Goal: Navigation & Orientation: Find specific page/section

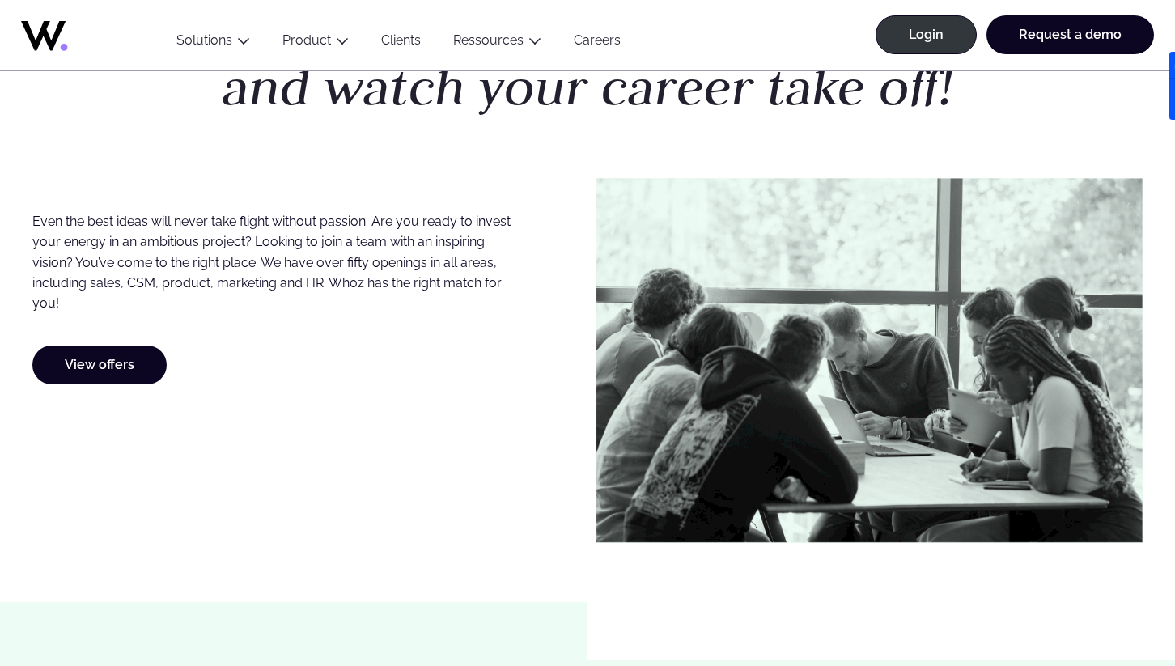
scroll to position [832, 0]
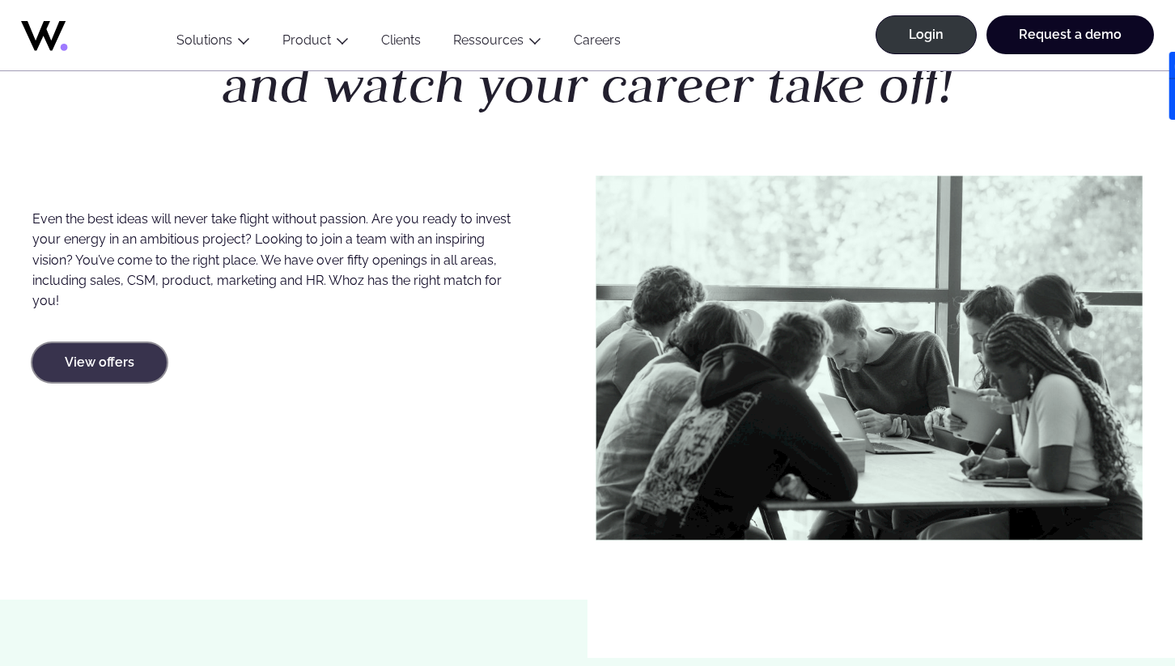
click at [141, 363] on link "View offers" at bounding box center [99, 362] width 134 height 39
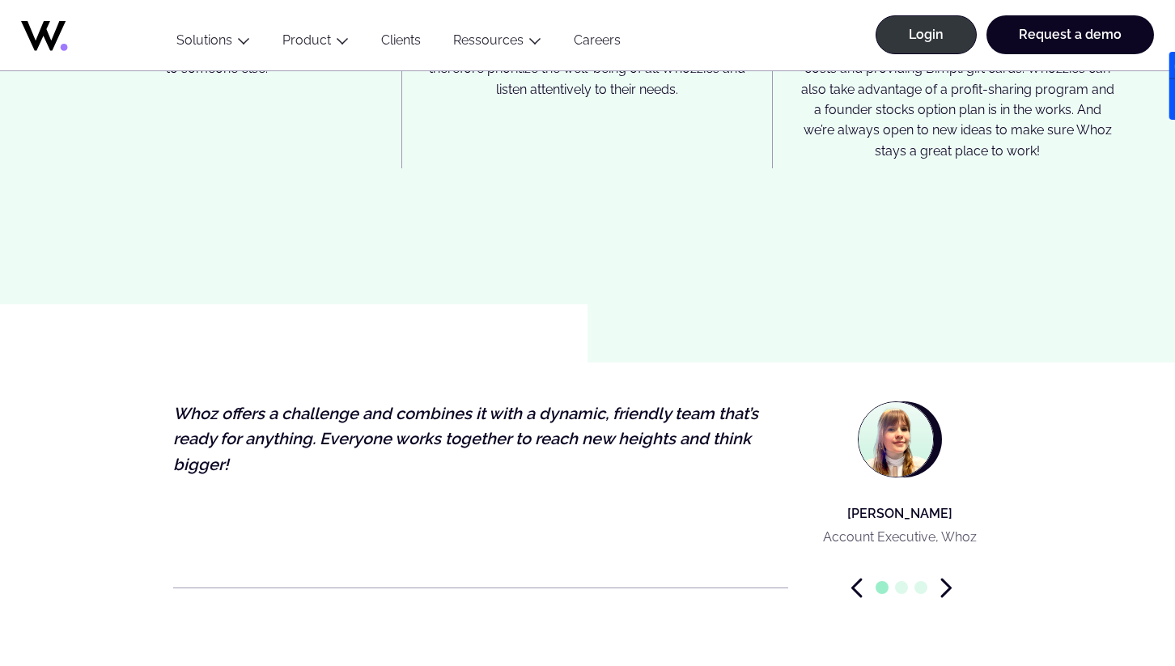
scroll to position [4611, 0]
click at [949, 578] on icon "Next slide" at bounding box center [946, 586] width 8 height 17
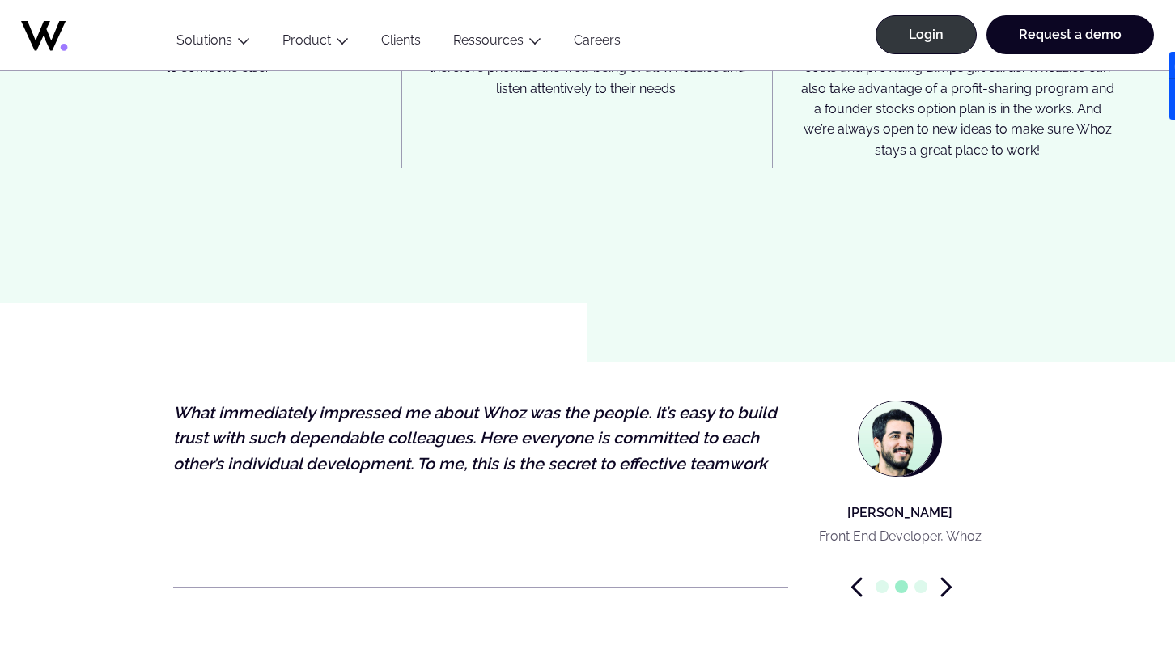
click at [949, 578] on icon "Next slide" at bounding box center [946, 586] width 8 height 17
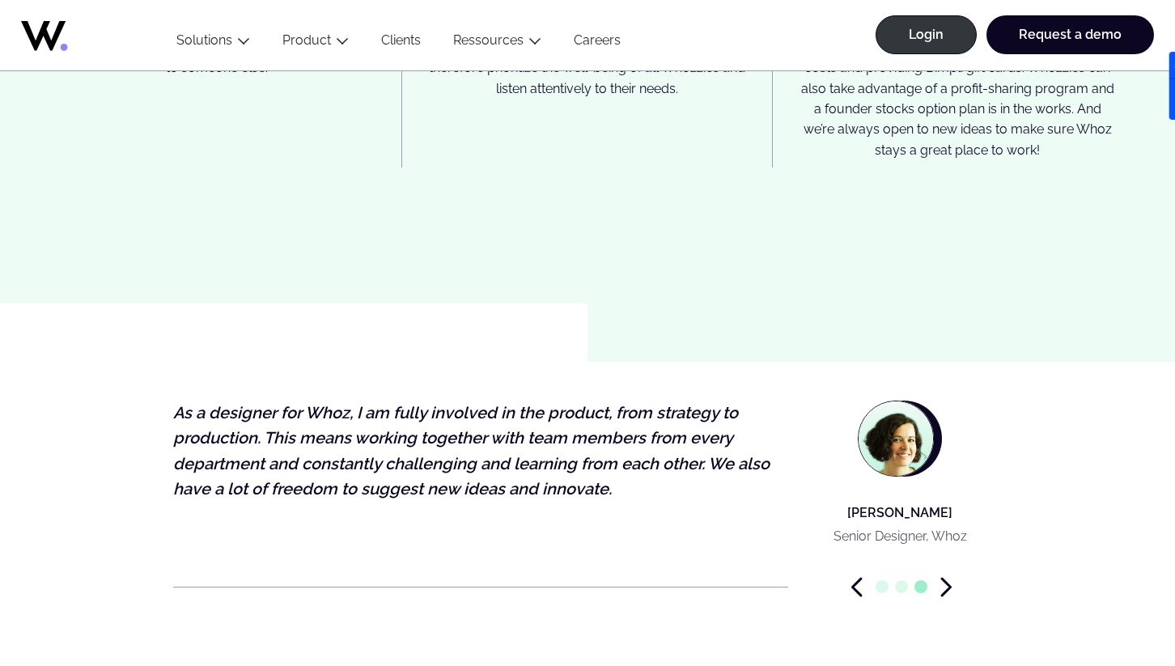
click at [949, 578] on icon "Next slide" at bounding box center [946, 586] width 8 height 17
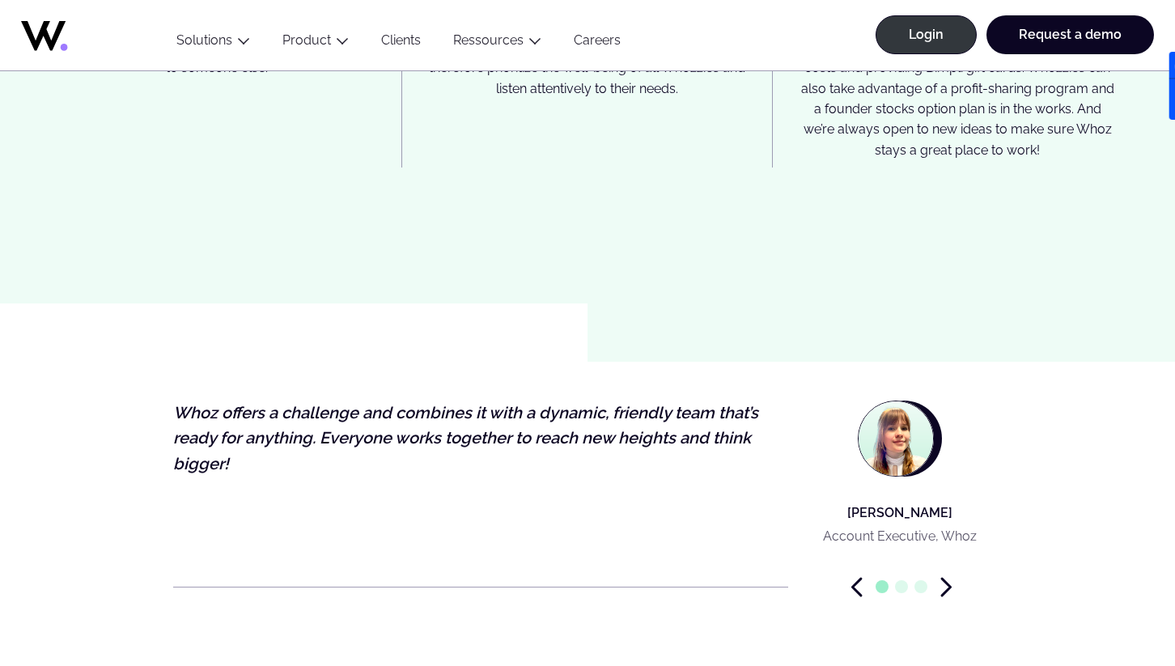
click at [949, 578] on icon "Next slide" at bounding box center [946, 586] width 8 height 17
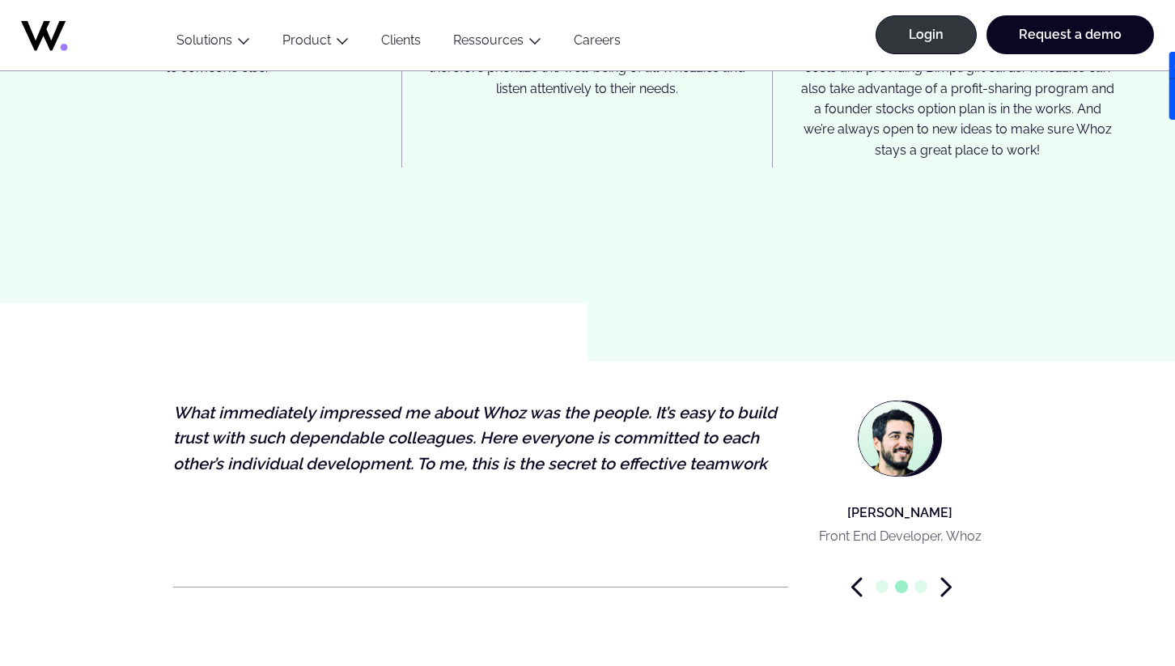
click at [949, 578] on icon "Next slide" at bounding box center [946, 586] width 8 height 17
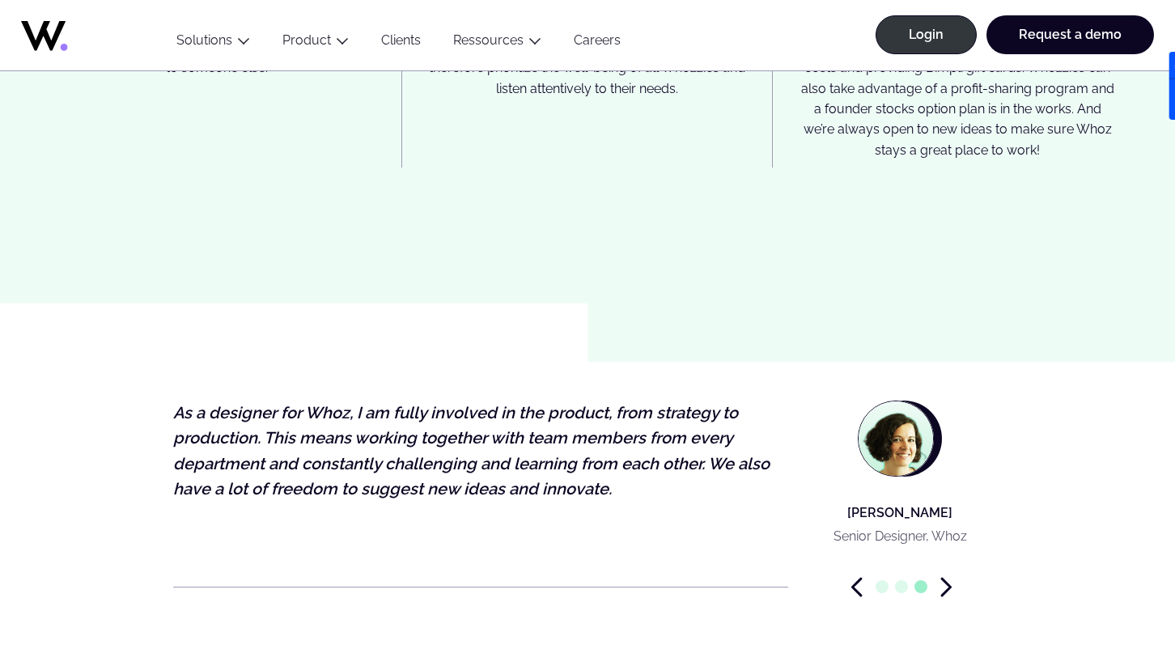
click at [949, 578] on icon "Next slide" at bounding box center [946, 586] width 8 height 17
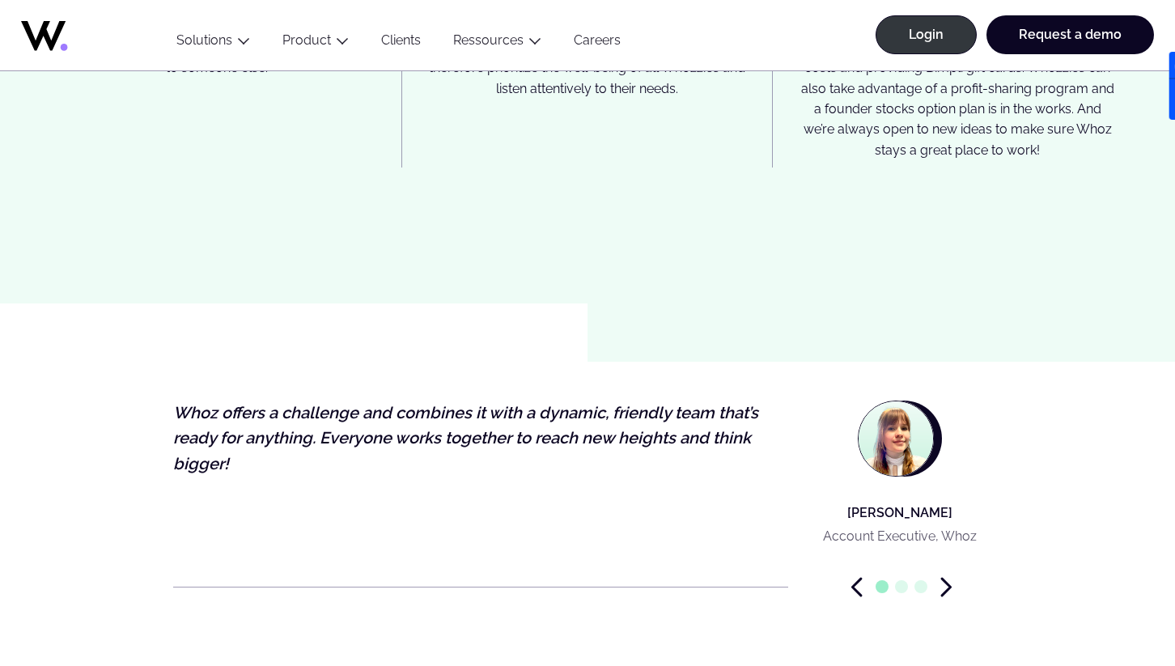
click at [949, 578] on icon "Next slide" at bounding box center [946, 586] width 8 height 17
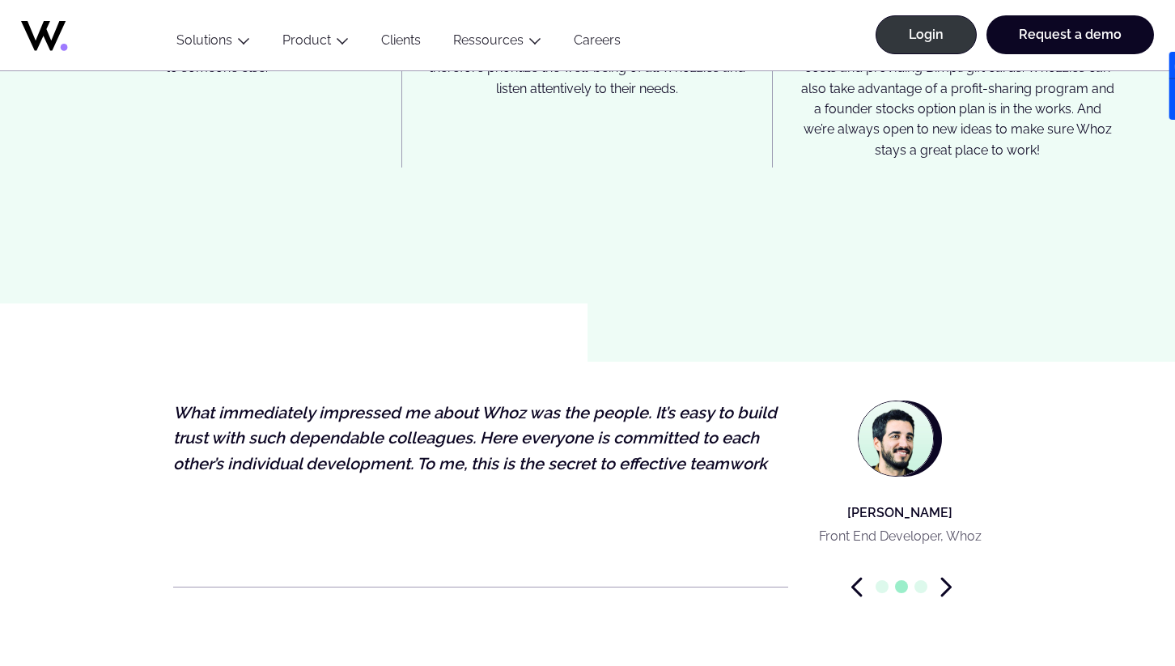
click at [949, 578] on icon "Next slide" at bounding box center [946, 586] width 8 height 17
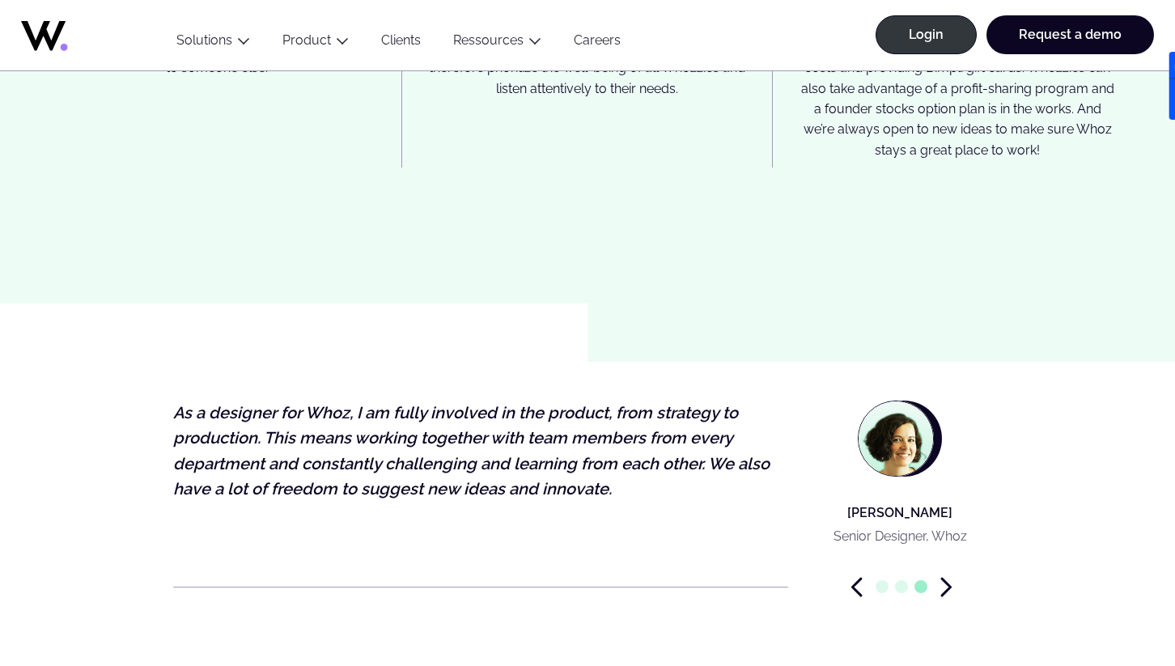
click at [949, 578] on icon "Next slide" at bounding box center [946, 586] width 8 height 17
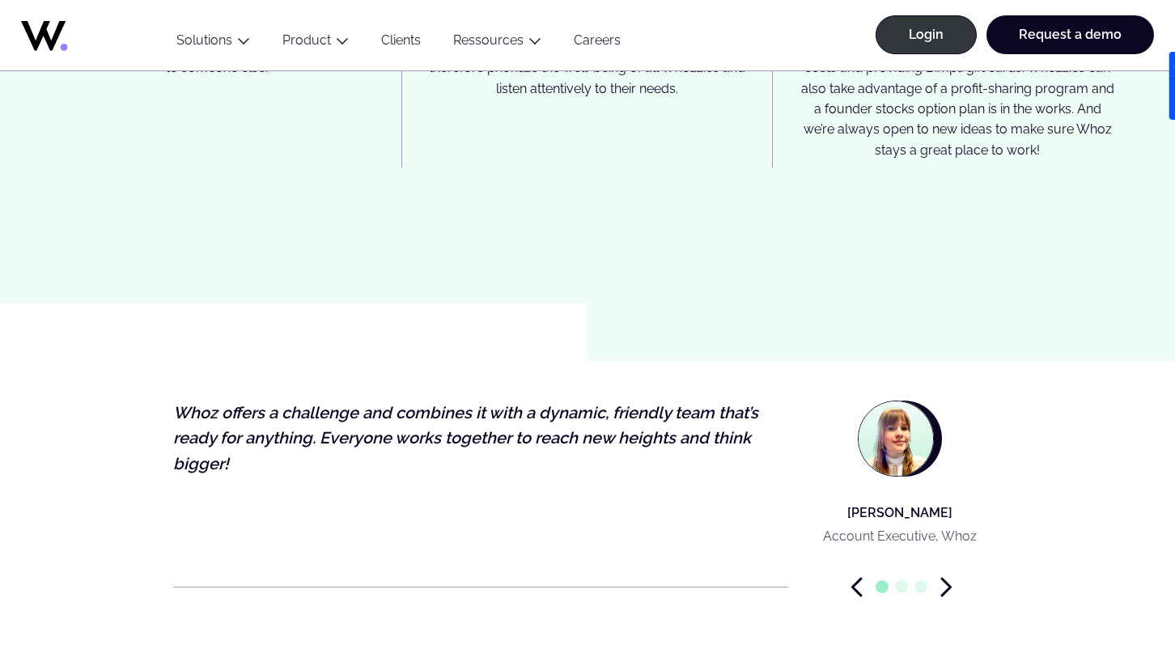
click at [949, 578] on icon "Next slide" at bounding box center [946, 586] width 8 height 17
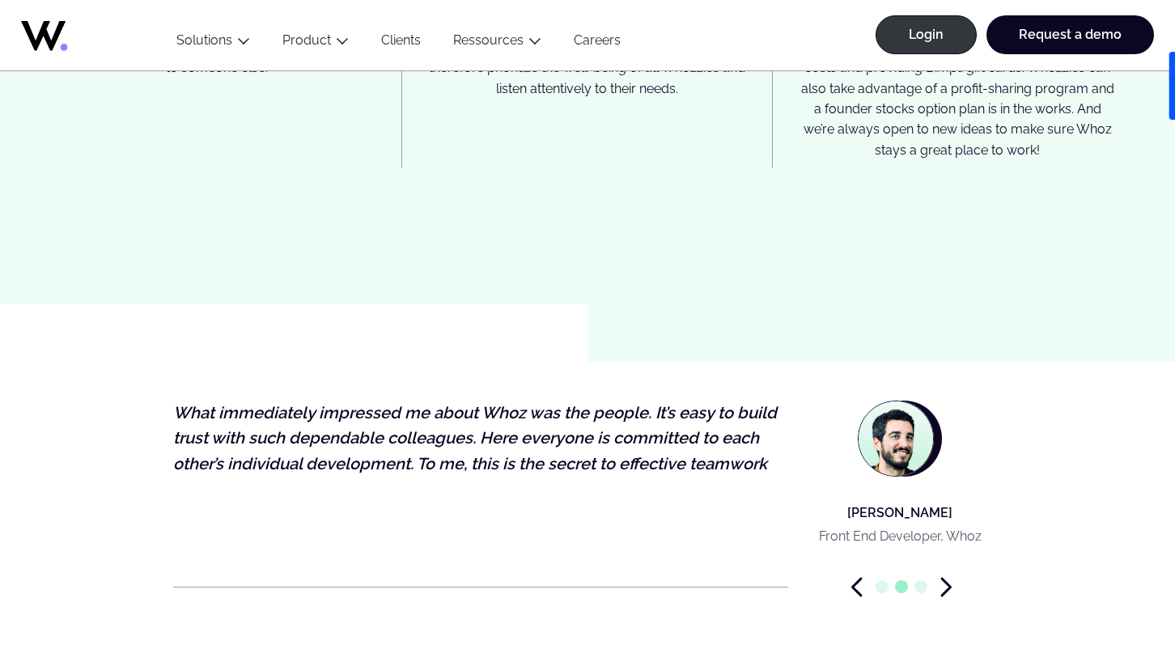
click at [949, 578] on icon "Next slide" at bounding box center [946, 586] width 8 height 17
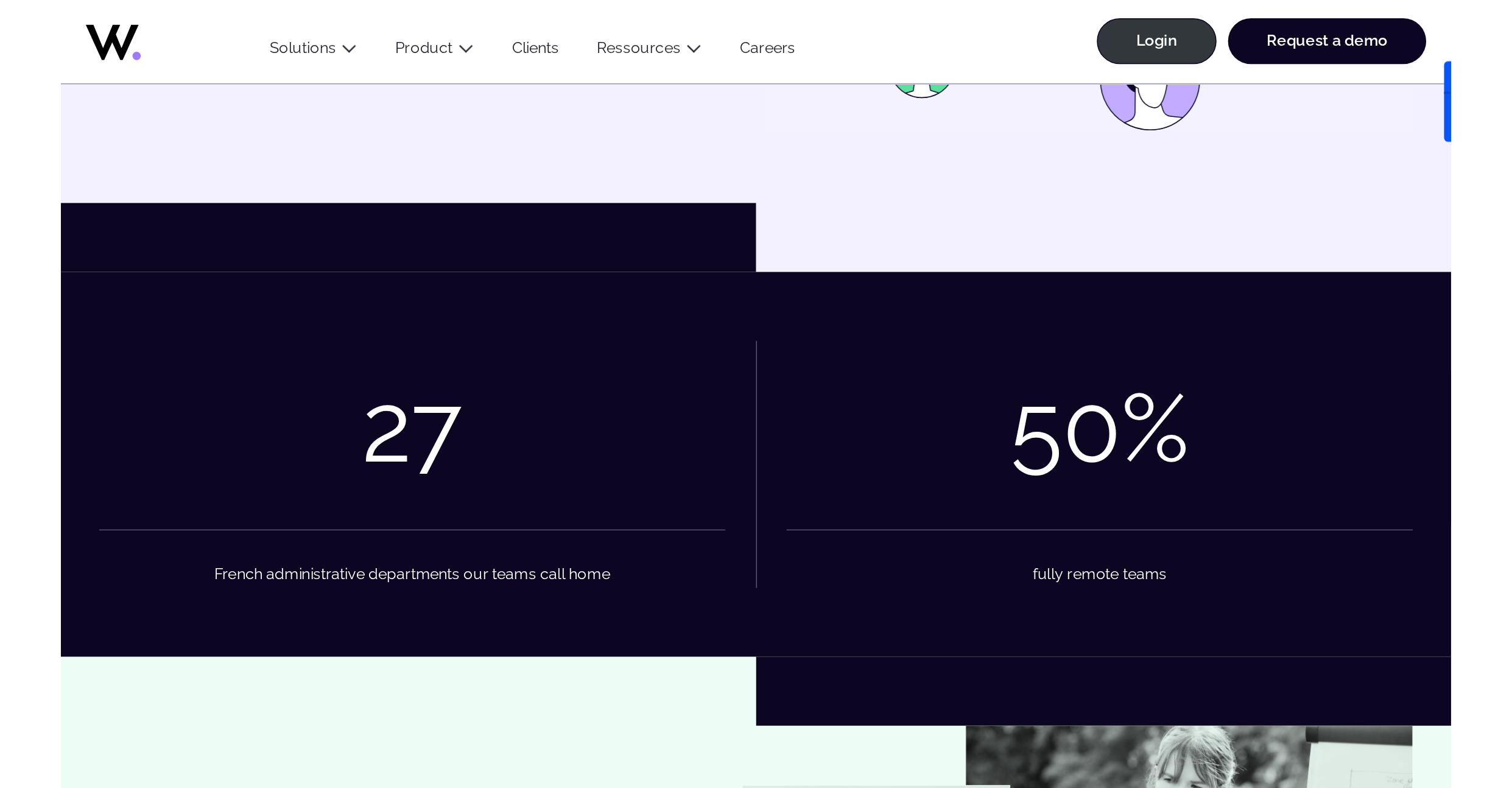
scroll to position [2223, 0]
